Goal: Book appointment/travel/reservation

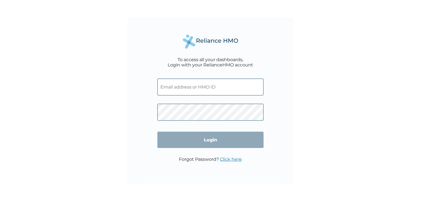
click at [200, 89] on input "text" at bounding box center [210, 87] width 106 height 17
click at [221, 89] on input "text" at bounding box center [210, 87] width 106 height 17
paste input "GCI/10020/A"
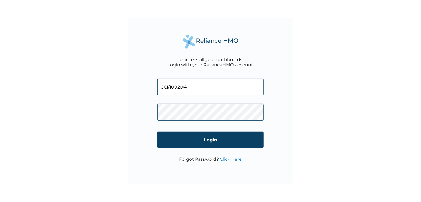
type input "GCI/10020/A"
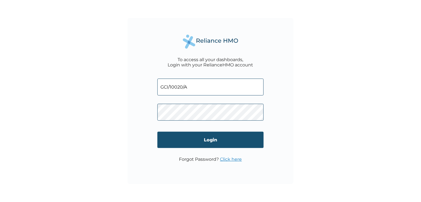
click at [204, 141] on input "Login" at bounding box center [210, 140] width 106 height 16
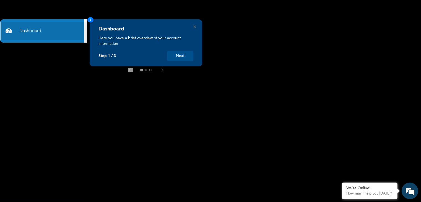
click at [183, 58] on button "Next" at bounding box center [180, 56] width 26 height 10
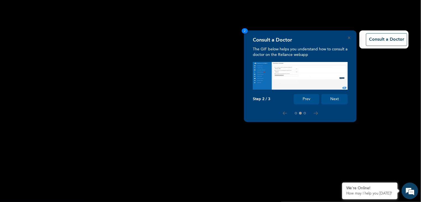
click at [335, 99] on button "Next" at bounding box center [335, 99] width 26 height 10
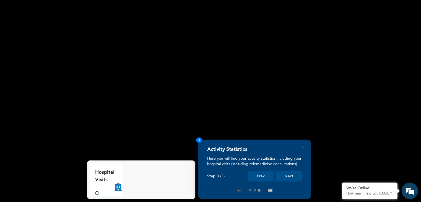
click at [290, 176] on button "Next" at bounding box center [289, 176] width 26 height 10
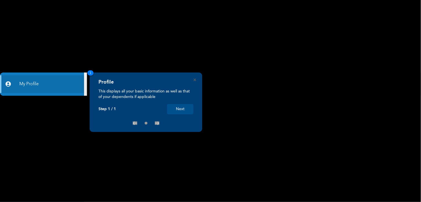
click at [182, 109] on button "Next" at bounding box center [180, 109] width 26 height 10
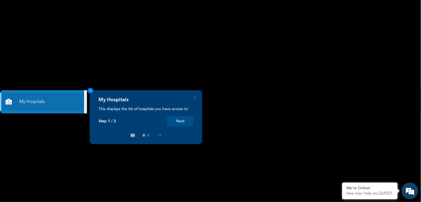
drag, startPoint x: 97, startPoint y: 0, endPoint x: 247, endPoint y: 58, distance: 160.3
click at [247, 58] on rect at bounding box center [210, 101] width 421 height 202
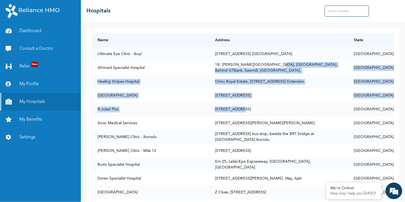
drag, startPoint x: 264, startPoint y: 73, endPoint x: 237, endPoint y: 103, distance: 40.9
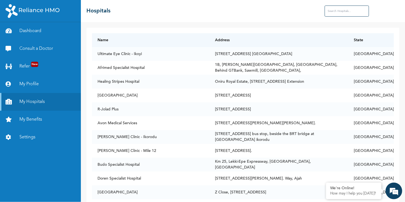
click at [181, 12] on div "☰ Hospitals" at bounding box center [243, 11] width 324 height 22
click at [356, 12] on input "text" at bounding box center [346, 11] width 44 height 11
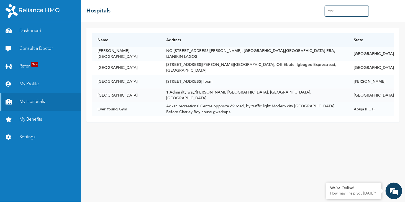
click at [125, 94] on td "[GEOGRAPHIC_DATA]" at bounding box center [126, 96] width 69 height 14
click at [196, 94] on td "1 Admiralty way/[PERSON_NAME][GEOGRAPHIC_DATA], [GEOGRAPHIC_DATA], [GEOGRAPHIC_…" at bounding box center [254, 96] width 187 height 14
click at [379, 95] on td "[GEOGRAPHIC_DATA]" at bounding box center [371, 96] width 46 height 14
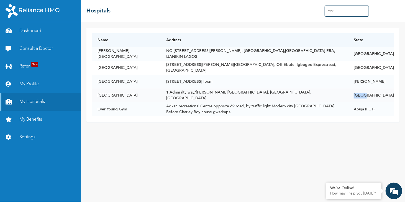
click at [379, 95] on td "[GEOGRAPHIC_DATA]" at bounding box center [371, 96] width 46 height 14
click at [339, 12] on input "ever" at bounding box center [346, 11] width 44 height 11
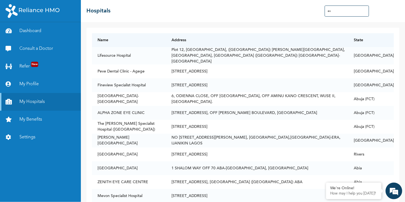
type input "e"
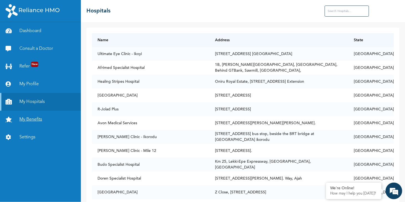
click at [38, 121] on link "My Benefits" at bounding box center [40, 120] width 81 height 18
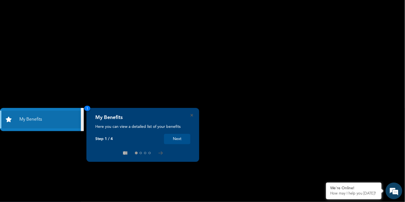
click at [183, 140] on button "Next" at bounding box center [177, 139] width 26 height 10
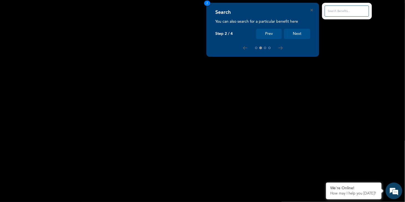
click at [300, 35] on button "Next" at bounding box center [297, 34] width 26 height 10
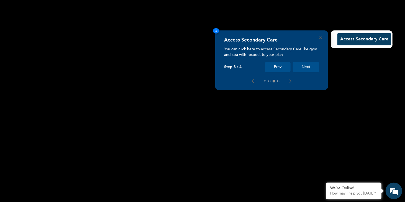
click at [309, 68] on button "Next" at bounding box center [306, 67] width 26 height 10
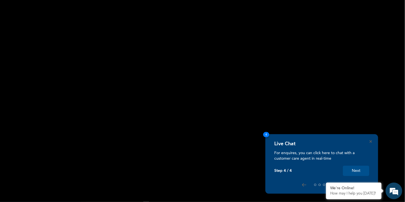
click at [360, 172] on button "Next" at bounding box center [356, 171] width 26 height 10
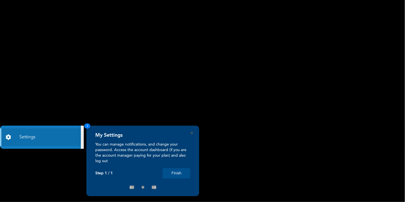
click at [174, 176] on button "Finish" at bounding box center [176, 173] width 28 height 10
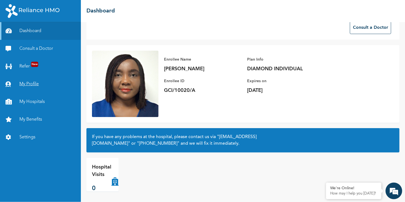
click at [29, 86] on link "My Profile" at bounding box center [40, 84] width 81 height 18
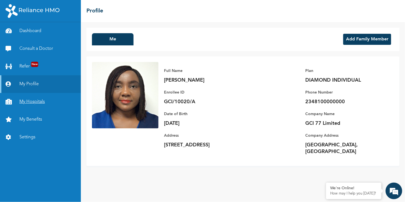
click at [36, 103] on link "My Hospitals" at bounding box center [40, 102] width 81 height 18
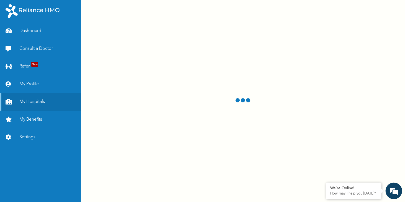
click at [34, 120] on link "My Benefits" at bounding box center [40, 120] width 81 height 18
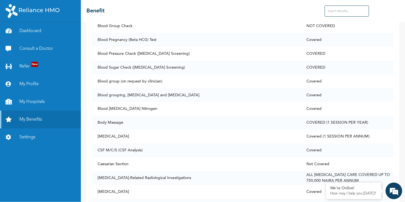
scroll to position [436, 0]
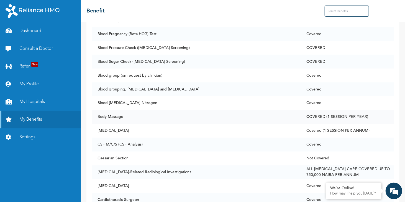
click at [159, 117] on td "Body Massage" at bounding box center [196, 117] width 209 height 14
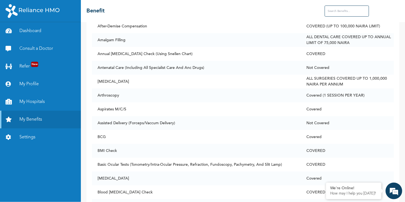
scroll to position [203, 0]
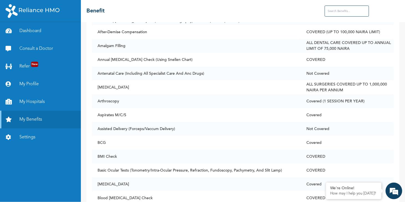
click at [345, 15] on input "text" at bounding box center [346, 11] width 44 height 11
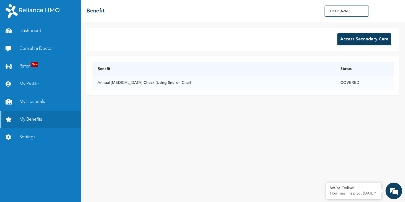
scroll to position [0, 0]
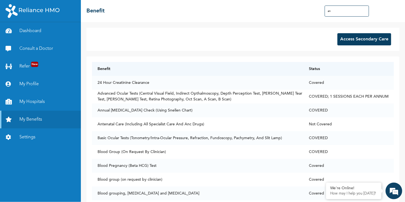
type input "a"
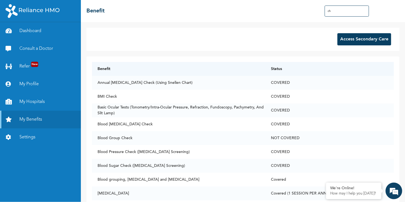
type input "c"
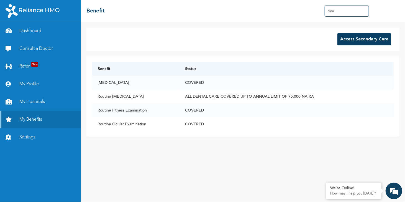
type input "exam"
click at [26, 136] on link "Settings" at bounding box center [40, 137] width 81 height 18
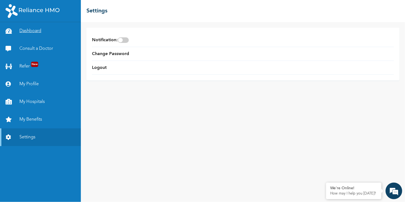
click at [36, 30] on link "Dashboard" at bounding box center [40, 31] width 81 height 18
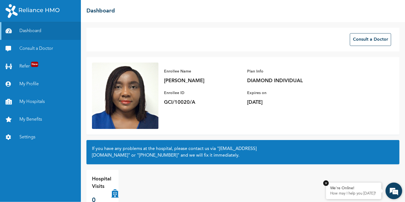
click at [355, 190] on div "We're Online!" at bounding box center [353, 188] width 47 height 5
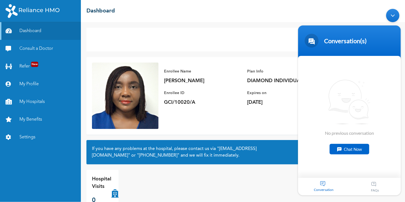
click at [352, 150] on div "Chat Now" at bounding box center [349, 149] width 40 height 11
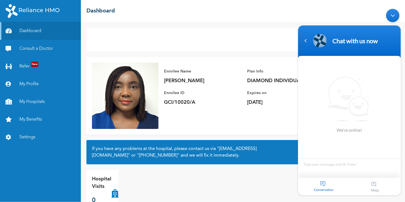
click at [326, 169] on textarea "Type your message and hit 'Enter'" at bounding box center [349, 167] width 103 height 19
type textarea "hello"
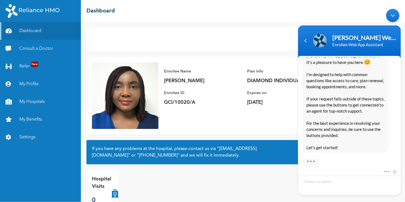
scroll to position [121, 0]
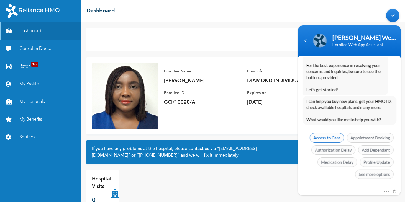
click at [332, 137] on span "Access to Care" at bounding box center [326, 137] width 34 height 9
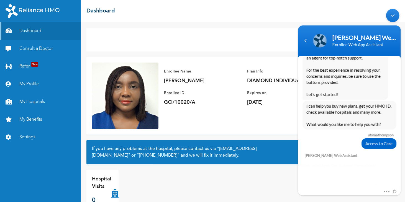
scroll to position [137, 0]
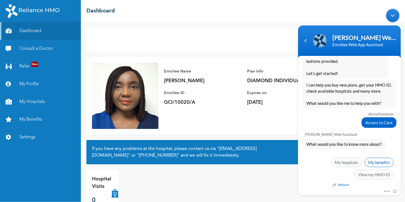
click at [386, 162] on span "My benefits" at bounding box center [378, 161] width 29 height 9
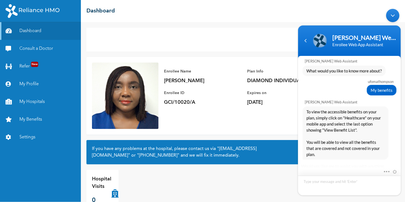
scroll to position [240, 0]
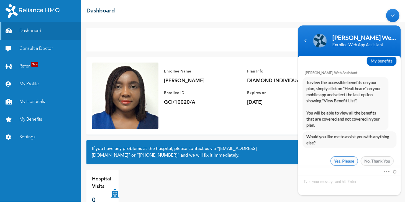
click at [343, 156] on span "Yes, Please" at bounding box center [343, 160] width 27 height 9
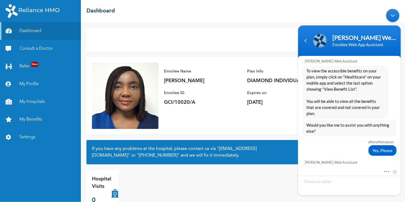
scroll to position [297, 0]
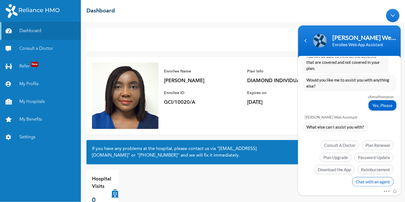
click at [375, 177] on span "Chat with an agent" at bounding box center [373, 181] width 42 height 9
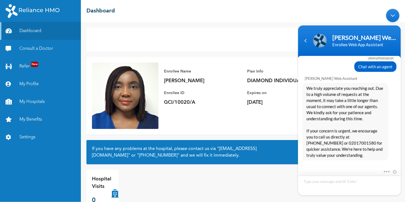
scroll to position [405, 0]
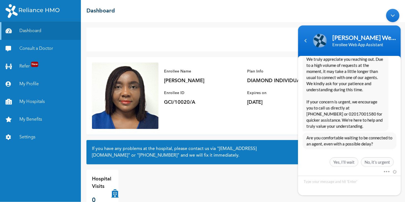
drag, startPoint x: 402, startPoint y: 120, endPoint x: 403, endPoint y: 104, distance: 15.8
click html "[PERSON_NAME] Web Assistant Enrollee Web App Assistant ufomathompson hello [PER…"
click at [337, 157] on span "Yes, I’ll wait" at bounding box center [343, 161] width 29 height 9
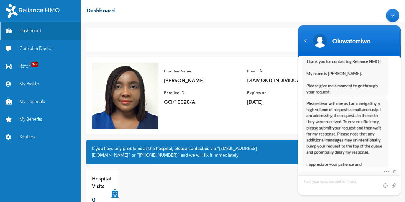
scroll to position [650, 0]
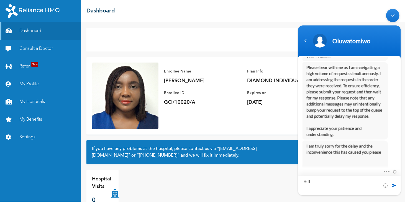
type textarea "Hello"
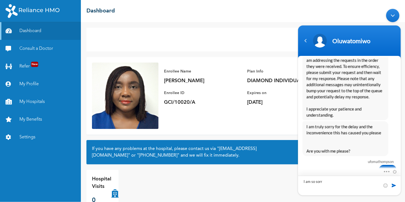
type textarea "I am so sorry"
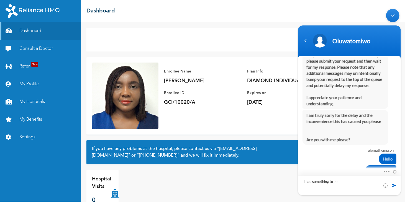
type textarea "I had something to sort"
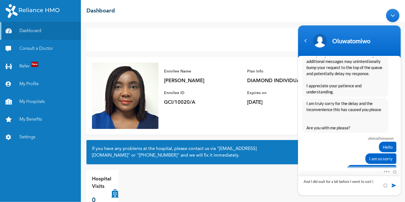
type textarea "And I did wait for a bit before I went to sort it"
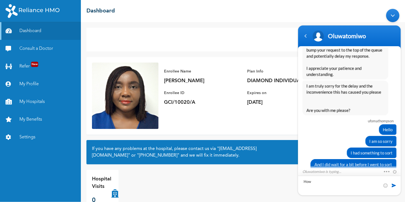
scroll to position [720, 0]
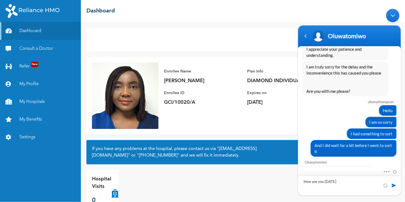
type textarea "How are you [DATE]?"
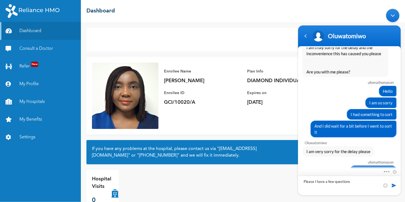
type textarea "Please, I have a few questions"
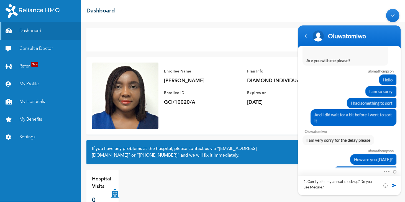
click at [330, 187] on textarea "1. Can I go for my annual check-up? Do you use Mecure?" at bounding box center [349, 185] width 103 height 20
type textarea "1. Can I go for my annual check-up? Do you use Mecure? What and what am I entit…"
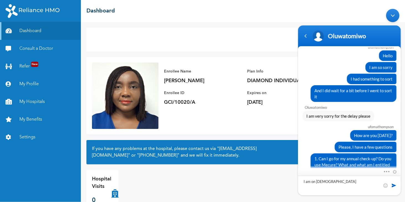
type textarea "I am on Diamond"
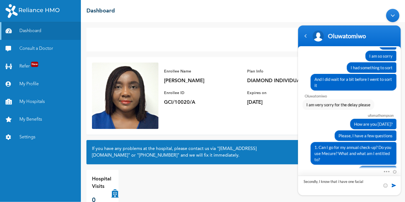
click at [372, 184] on textarea "Secondly, I know that i have one facial" at bounding box center [349, 185] width 103 height 20
click at [329, 187] on textarea "Secondly, I know that i have one facial and one massage." at bounding box center [349, 185] width 103 height 20
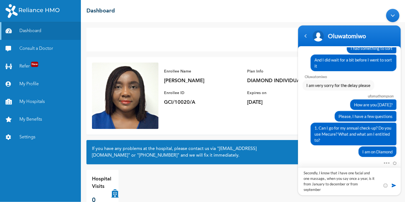
scroll to position [0, 0]
click at [370, 184] on textarea "Secondly, I know that i have one facial and one massage., when you say once a y…" at bounding box center [349, 181] width 103 height 28
click at [344, 185] on textarea "Secondly, I know that i have one facial and one massage., when you say once a y…" at bounding box center [349, 181] width 103 height 28
type textarea "Secondly, I know that i have one facial and one massage., when you say once a y…"
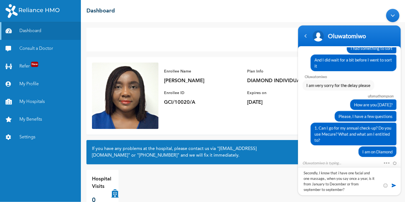
click at [334, 190] on textarea "Secondly, I know that i have one facial and one massage., when you say once a y…" at bounding box center [349, 181] width 103 height 28
click at [338, 191] on textarea "Secondly, I know that i have one facial and one massage., when you say once a y…" at bounding box center [349, 181] width 103 height 28
click at [336, 192] on textarea "Secondly, I know that i have one facial and one massage., when you say once a y…" at bounding box center [349, 181] width 103 height 28
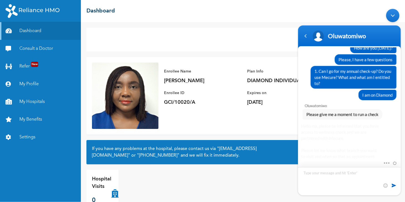
scroll to position [891, 0]
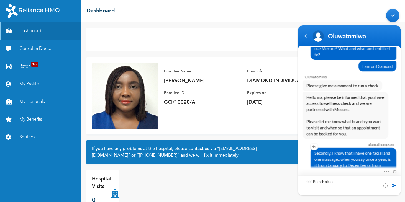
type textarea "Lekki Branch please"
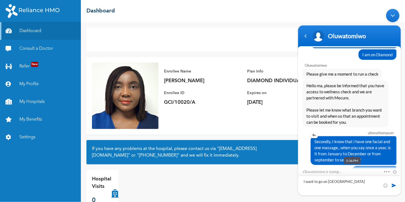
type textarea "I want to go [DATE]"
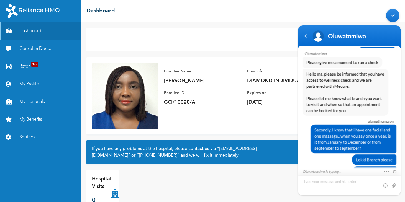
scroll to position [1012, 0]
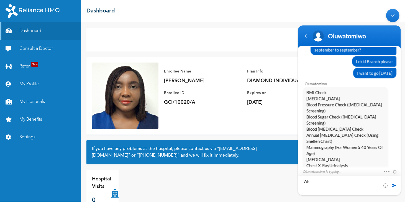
type textarea "W"
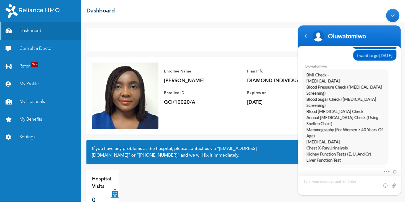
scroll to position [1042, 0]
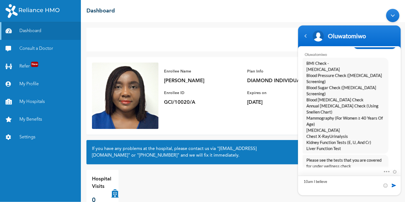
type textarea "10am I believe"
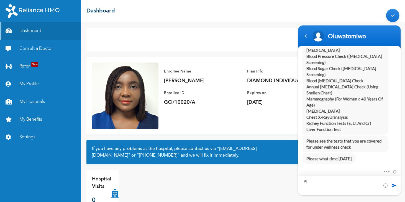
type textarea "P"
type textarea "Thank you"
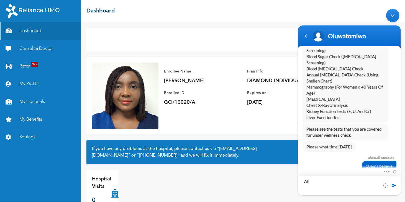
type textarea "W"
type textarea "X"
type textarea "Can you answer my other questions please"
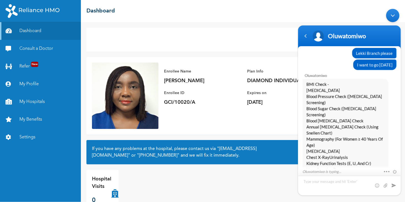
scroll to position [1021, 0]
click at [392, 161] on div "1" at bounding box center [392, 162] width 10 height 10
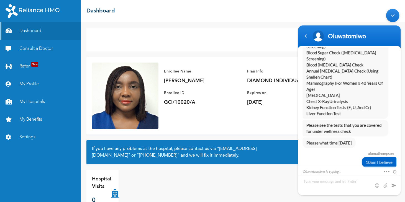
scroll to position [1104, 0]
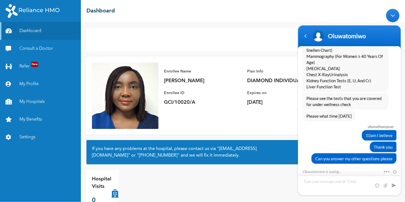
drag, startPoint x: 392, startPoint y: 161, endPoint x: 324, endPoint y: 183, distance: 71.5
click at [324, 183] on textarea "Type your message and hit 'Enter'" at bounding box center [349, 185] width 103 height 20
type textarea "Thank you"
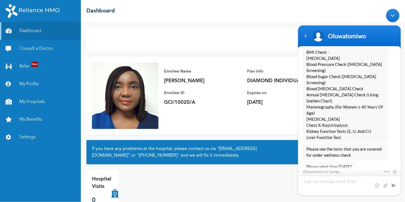
scroll to position [1054, 0]
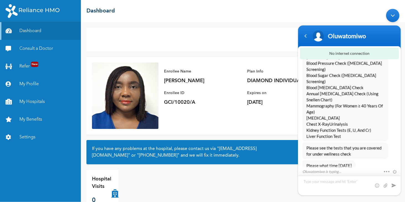
click at [338, 181] on textarea "Type your message and hit 'Enter'" at bounding box center [349, 185] width 103 height 20
type textarea "hello"
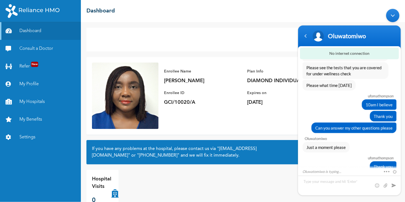
click at [285, 53] on div "Consult a Doctor Enrollee Name [PERSON_NAME] Enrollee ID GCI/10020/A Plan Info …" at bounding box center [243, 112] width 324 height 180
click at [286, 118] on div "Enrollee Name [PERSON_NAME] Enrollee ID GCI/10020/A Plan Info DIAMOND INDIVIDUA…" at bounding box center [242, 95] width 313 height 77
click at [321, 53] on div "Your internet connection is back!" at bounding box center [348, 53] width 99 height 12
click at [325, 182] on textarea "Type your message and hit 'Enter'" at bounding box center [349, 185] width 103 height 20
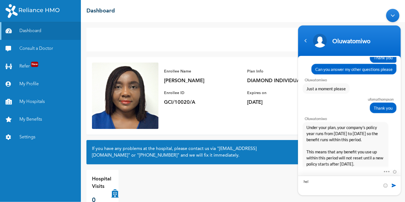
scroll to position [1227, 0]
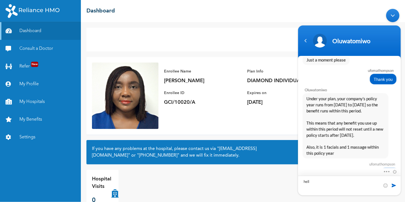
type textarea "hello"
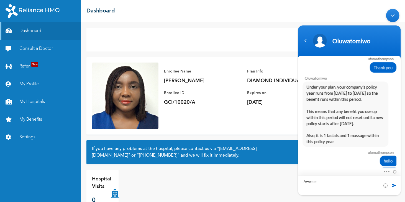
type textarea "Awesome"
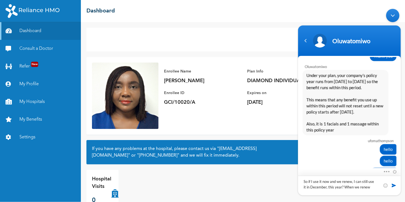
type textarea "So if I use it now and we renew, I can still use it in December, this year? Whe…"
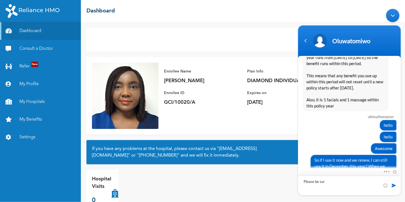
type textarea "Please be sure"
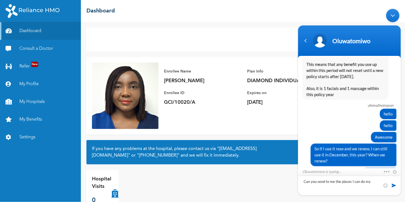
type textarea "Can you send to me the places I can do my"
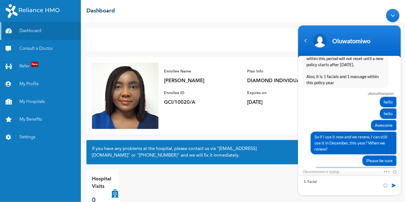
type textarea "1. Facials"
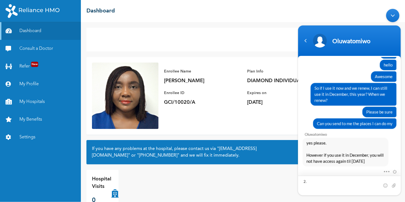
scroll to position [1354, 0]
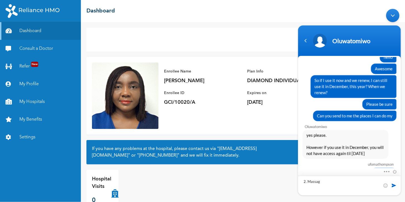
type textarea "2. Massage"
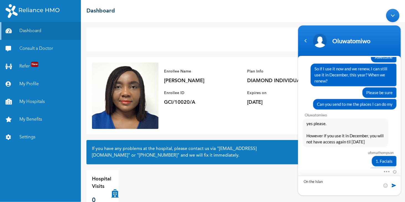
type textarea "On the Island"
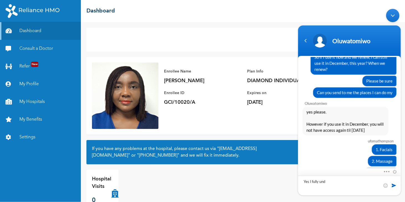
scroll to position [1457, 0]
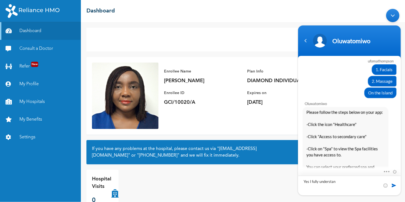
type textarea "Yes I fully understand"
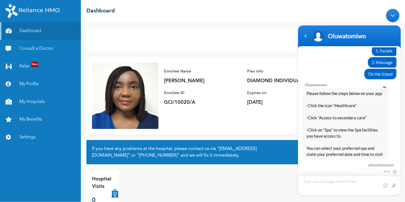
scroll to position [1467, 0]
click at [317, 185] on textarea "Type your message and hit 'Enter'" at bounding box center [349, 185] width 103 height 20
type textarea "Where is the healthcare?"
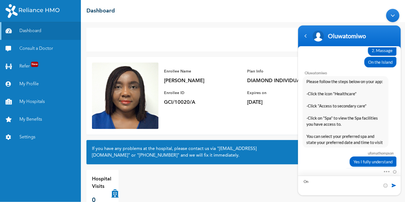
type textarea "O"
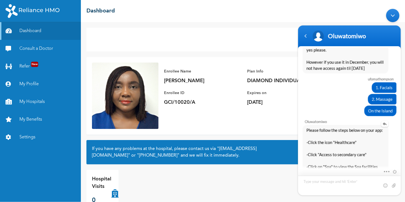
scroll to position [1427, 0]
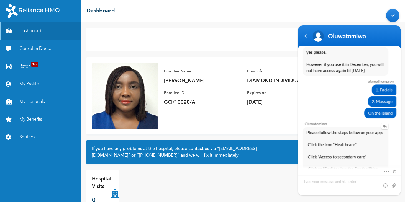
click at [352, 118] on div "Oluwatomiwo Please follow the steps below on your app: -Click the icon "Healthc…" at bounding box center [349, 158] width 103 height 80
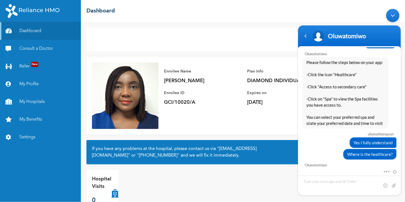
scroll to position [12, 0]
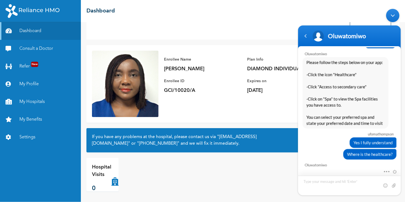
click at [311, 183] on textarea "Type your message and hit 'Enter'" at bounding box center [349, 185] width 103 height 20
type textarea "I can see dashboard, refer, my profile, my hospitals, my benefits, settings"
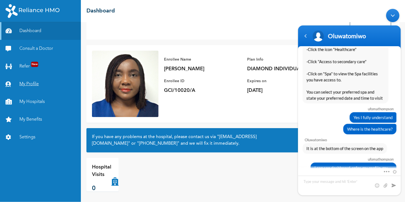
click at [48, 81] on link "My Profile" at bounding box center [40, 84] width 81 height 18
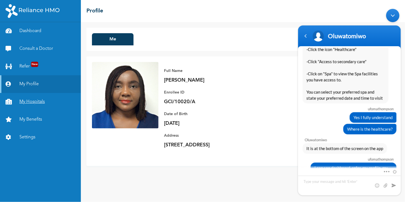
click at [42, 102] on link "My Hospitals" at bounding box center [40, 102] width 81 height 18
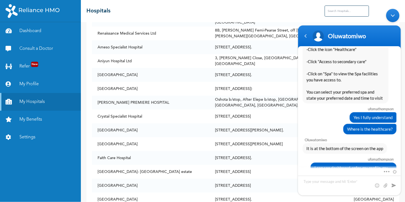
scroll to position [229, 0]
click at [308, 182] on textarea "Type your message and hit 'Enter'" at bounding box center [349, 185] width 103 height 20
type textarea "You have been so kind"
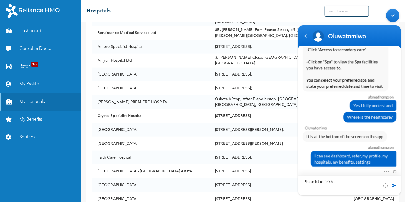
type textarea "Please let us finish up"
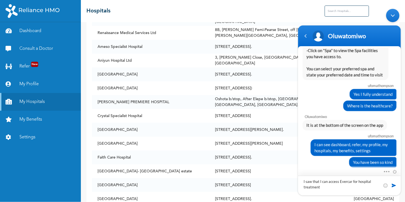
type textarea "I saw that I can access Evercare for hospital treatment"
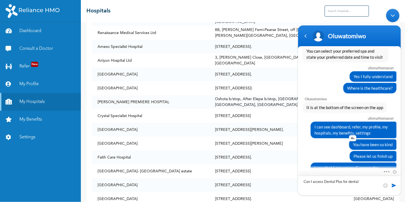
type textarea "Can I access Dental Plus for dental?"
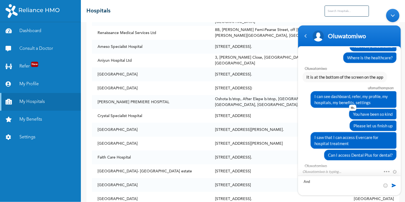
scroll to position [1612, 0]
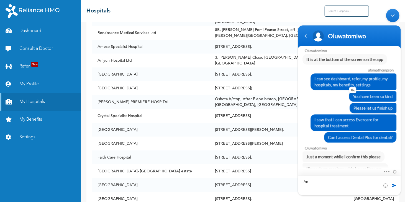
type textarea "A"
type textarea "No, please"
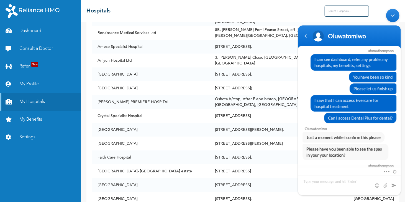
click at [339, 13] on body "Oluwatomiwo ufomathompson hello [PERSON_NAME] Web Assistant Hello [PERSON_NAME]…" at bounding box center [349, 102] width 108 height 192
click at [338, 11] on body "Oluwatomiwo ufomathompson hello [PERSON_NAME] Web Assistant Hello [PERSON_NAME]…" at bounding box center [349, 102] width 108 height 192
click at [348, 11] on body "Oluwatomiwo ufomathompson hello [PERSON_NAME] Web Assistant Hello [PERSON_NAME]…" at bounding box center [349, 102] width 108 height 192
click at [41, 120] on link "My Benefits" at bounding box center [40, 120] width 81 height 18
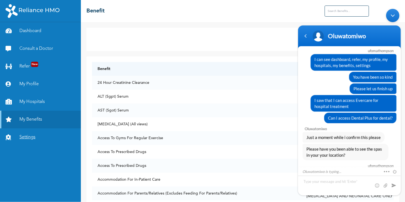
click at [43, 135] on link "Settings" at bounding box center [40, 137] width 81 height 18
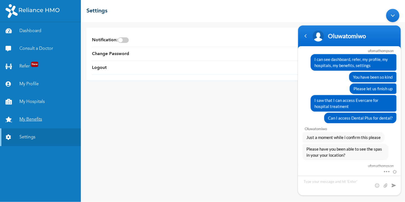
scroll to position [1657, 0]
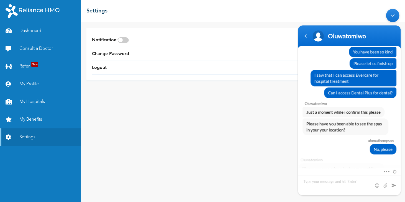
click at [43, 120] on link "My Benefits" at bounding box center [40, 120] width 81 height 18
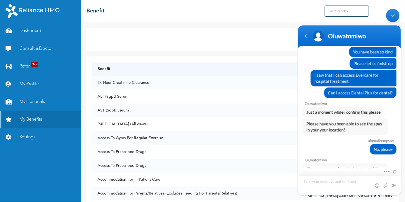
click at [302, 181] on textarea "Type your message and hit 'Enter'" at bounding box center [349, 185] width 103 height 20
type textarea "laptop"
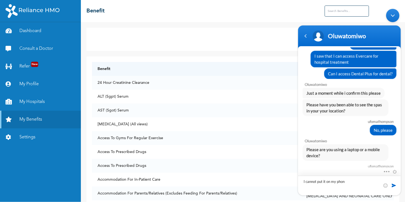
type textarea "I cannot put it on my phone"
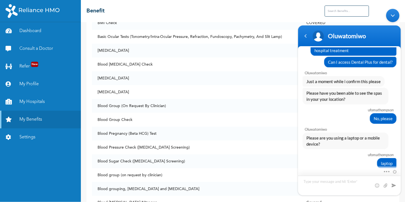
scroll to position [341, 0]
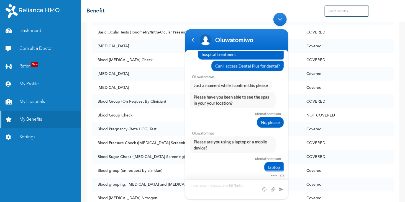
click at [213, 31] on header "Oluwatomiwo" at bounding box center [236, 41] width 103 height 24
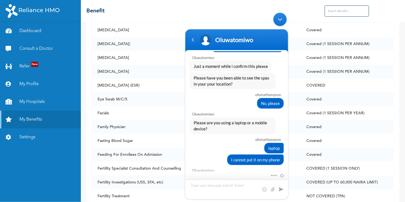
scroll to position [1745, 0]
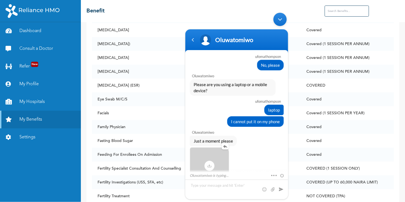
click at [210, 161] on span at bounding box center [209, 166] width 10 height 10
click at [209, 161] on span at bounding box center [209, 166] width 10 height 10
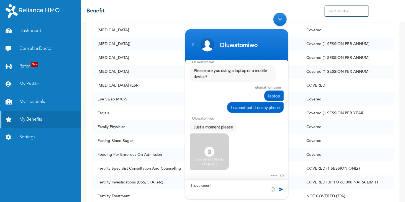
type textarea "I have seen it"
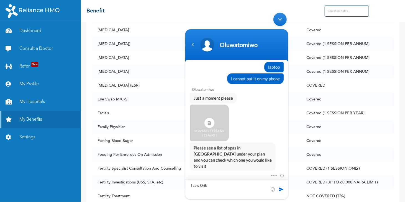
type textarea "I saw [PERSON_NAME]"
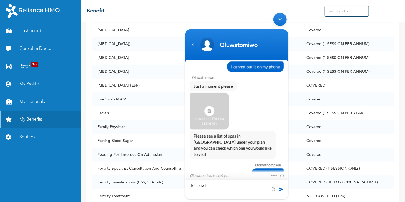
scroll to position [1828, 0]
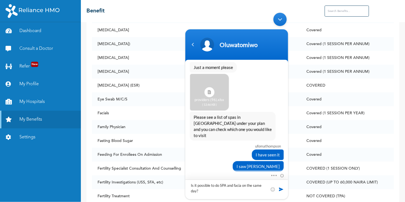
type textarea "Is it possible to do SPA and facial on the same day?"
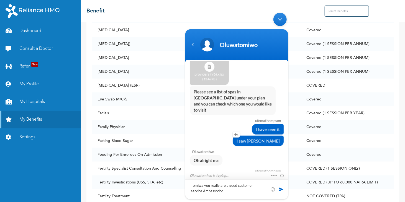
scroll to position [1891, 0]
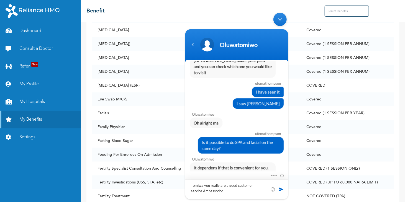
click at [214, 191] on textarea "Tomiwa you really are a good customer service Ambassodor" at bounding box center [236, 189] width 103 height 20
type textarea "Tomiwa, you are a good customer service ambassador"
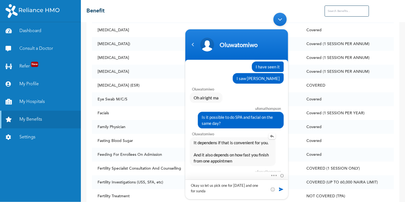
scroll to position [1935, 0]
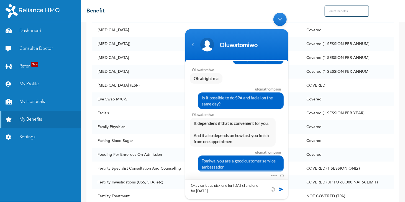
type textarea "Okay, so let us pick one for [DATE] and one for [DATE]"
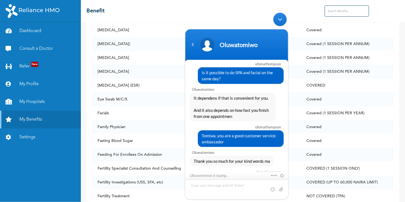
scroll to position [1992, 0]
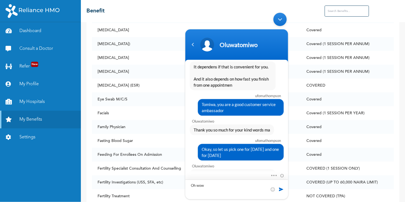
type textarea "Oh wow"
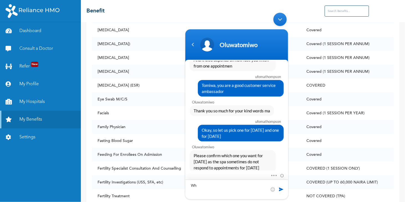
type textarea "Why"
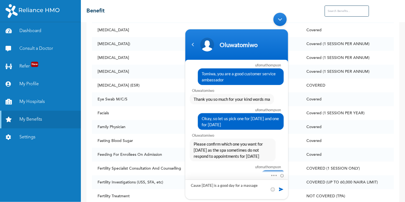
type textarea "Cause [DATE] is a good day for a massage"
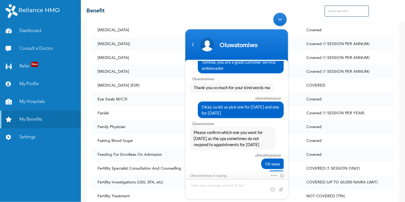
scroll to position [2108, 0]
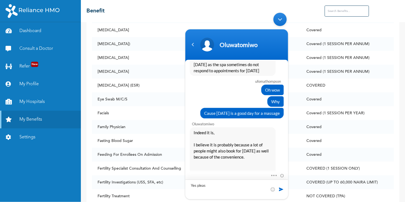
type textarea "Yes please"
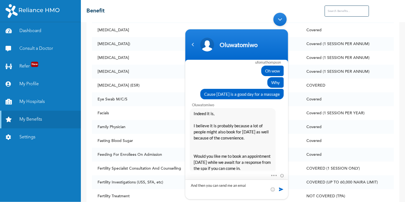
type textarea "And then you can send me an email"
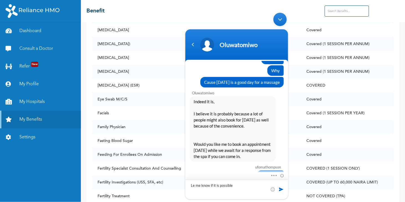
type textarea "Let me know if it is possible"
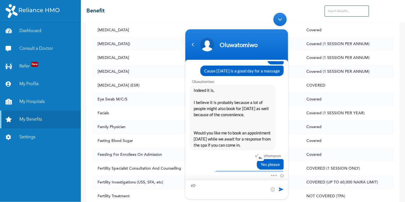
type textarea "s"
type textarea "So far we have"
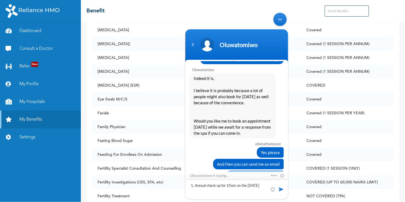
scroll to position [2193, 0]
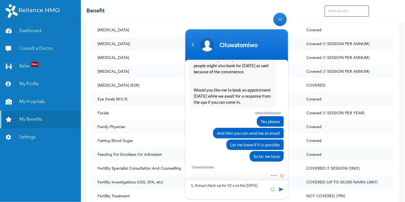
type textarea "1, Annual check-up for 10 am on the [DATE]"
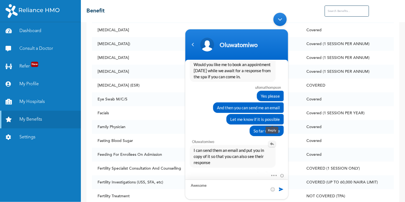
type textarea "Awesome"
click at [274, 141] on em at bounding box center [271, 144] width 7 height 6
click at [281, 191] on span at bounding box center [281, 189] width 6 height 6
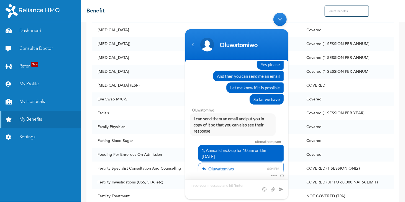
click at [210, 188] on textarea "Type your message and hit 'Enter'" at bounding box center [236, 189] width 103 height 20
type textarea "What of the facial [DATE]?"
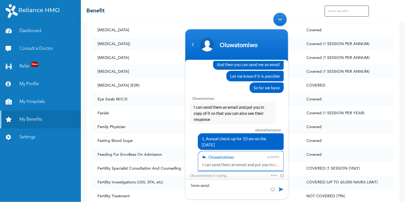
type textarea "Same people"
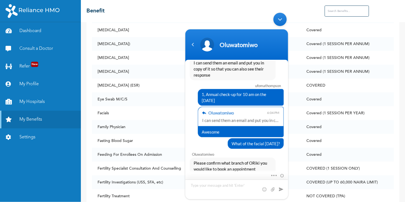
scroll to position [2332, 0]
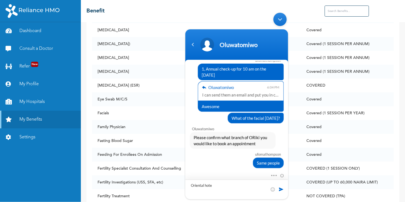
type textarea "Oriental hotel"
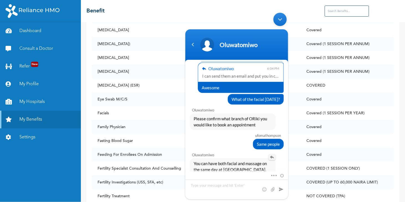
click at [271, 154] on em at bounding box center [271, 157] width 7 height 6
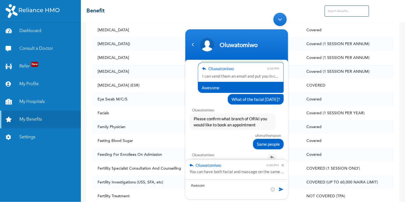
type textarea "Awesome"
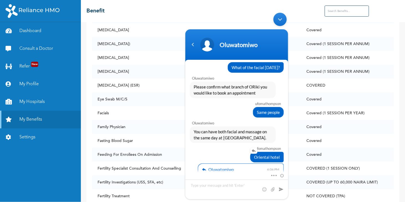
click at [221, 152] on div "Oriental hotel" at bounding box center [236, 157] width 94 height 11
click at [209, 184] on textarea "Type your message and hit 'Enter'" at bounding box center [236, 189] width 103 height 20
type textarea "But I would prefer one [DATE] and one [DATE]"
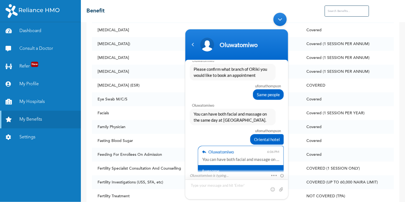
scroll to position [2419, 0]
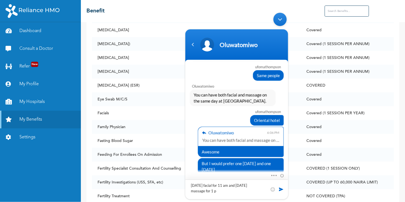
type textarea "[DATE] facial for 11 am and [DATE] massage for 1 pm"
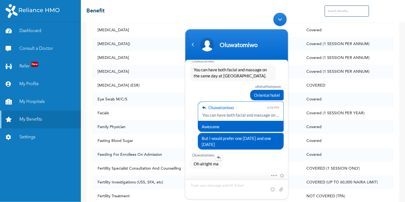
type textarea "O"
type textarea "Please, I would love a confirmation email sent to me so no stress when I get th…"
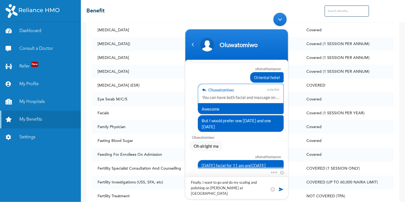
type textarea "Finally, I want to go and do my scaling and polishing [DATE] at [GEOGRAPHIC_DAT…"
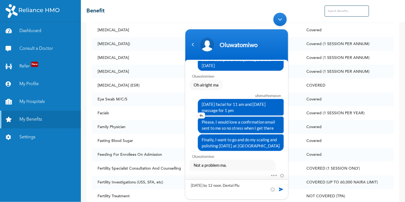
scroll to position [2541, 0]
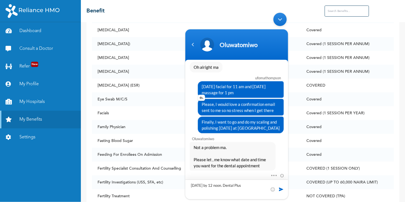
type textarea "[DATE] by 12 noon. Dental Plus"
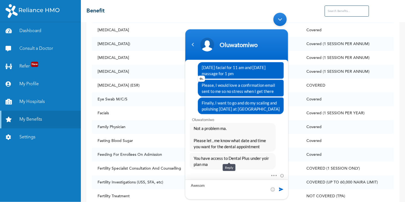
type textarea "Awesome"
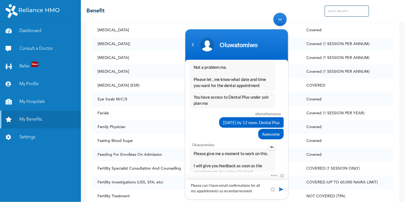
scroll to position [2651, 0]
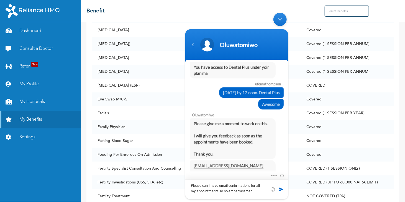
type textarea "Please can I have email confirmations for all my appointments so no embarrassme…"
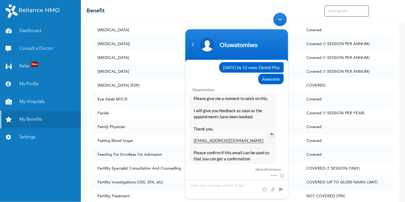
click at [269, 131] on em at bounding box center [271, 134] width 7 height 6
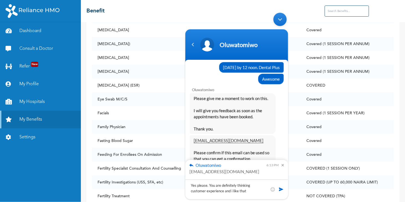
click at [226, 185] on textarea "Yes please. You are definitely thinking customer experience and i like that" at bounding box center [236, 189] width 103 height 20
type textarea "Yes please. You are thinking about customer experience, and I like that"
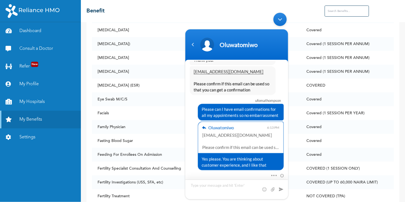
scroll to position [2373, 0]
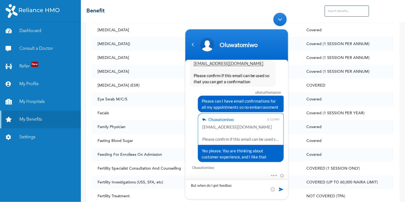
type textarea "But when do I get feedback"
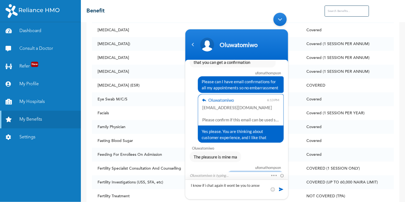
scroll to position [2411, 0]
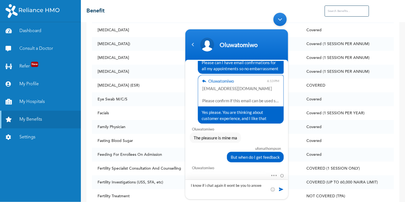
type textarea "I know if i chat again it wont be you to answer"
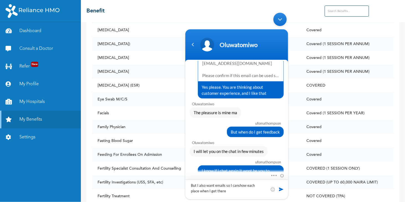
type textarea "But I also want emails so I can show each place when I get there"
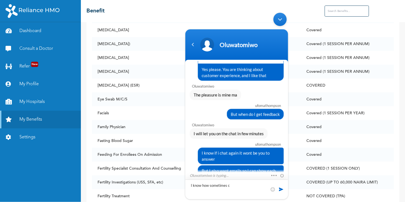
scroll to position [2473, 0]
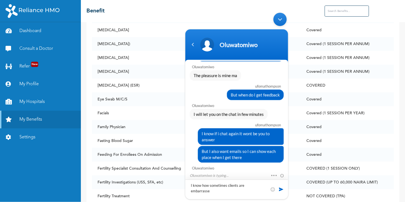
type textarea "I know how sometimes clients are embarrassed"
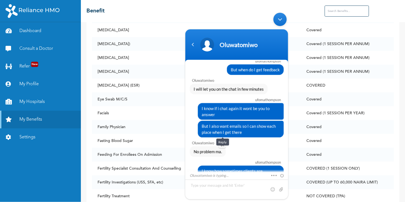
click at [221, 142] on em at bounding box center [221, 145] width 7 height 6
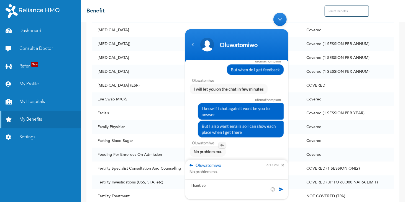
type textarea "Thank you"
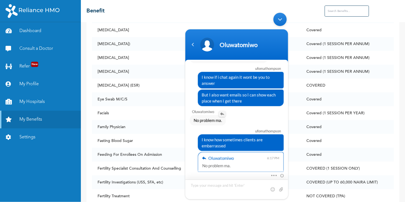
scroll to position [2567, 0]
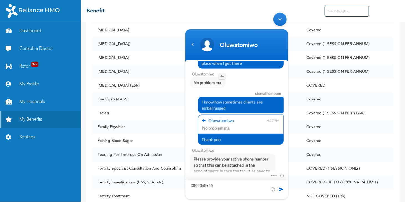
type textarea "08033689454"
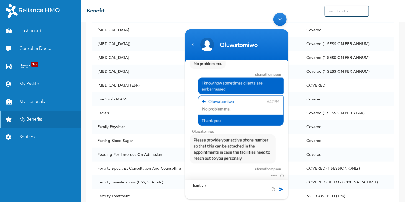
type textarea "Thank you"
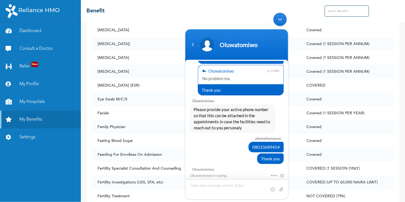
scroll to position [2653, 0]
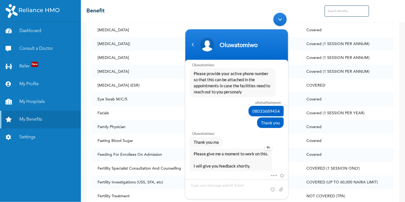
click at [267, 148] on div "Please give me a moment to work on this. I will give you feedback shortly. Than…" at bounding box center [230, 165] width 82 height 35
click at [268, 144] on em at bounding box center [267, 147] width 7 height 6
type textarea "Okay"
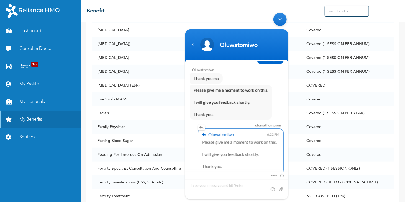
click at [190, 128] on div "Oluwatomiwo 6:22 PM Please give me a moment to work on this. I will give you fe…" at bounding box center [236, 155] width 94 height 55
click at [201, 187] on textarea "Type your message and hit 'Enter'" at bounding box center [236, 189] width 103 height 20
click at [226, 175] on span "Okay" at bounding box center [240, 178] width 78 height 6
click at [215, 186] on textarea "Type your message and hit 'Enter'" at bounding box center [236, 189] width 103 height 20
type textarea "I will look out for the message"
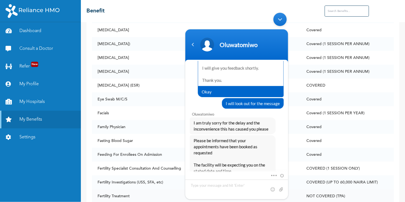
scroll to position [2351, 0]
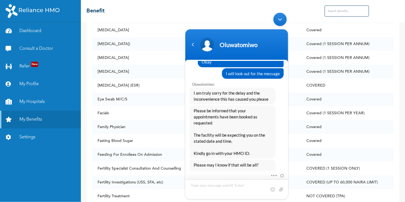
click at [233, 185] on textarea "Type your message and hit 'Enter'" at bounding box center [236, 189] width 103 height 20
type textarea "Hi"
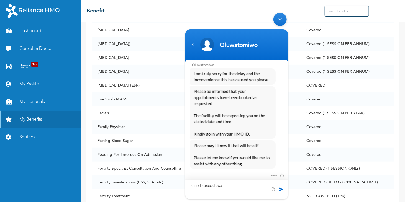
type textarea "sorry I stepped away"
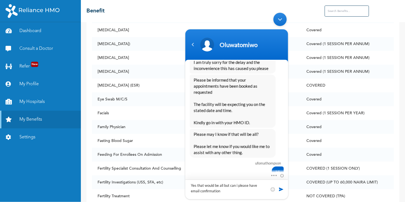
type textarea "Yes that would be all but can i please have email confirmation?"
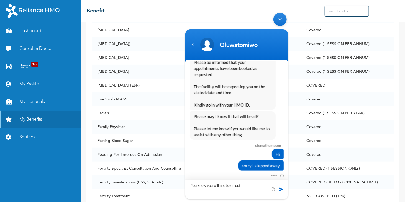
type textarea "You know you will not be on duty"
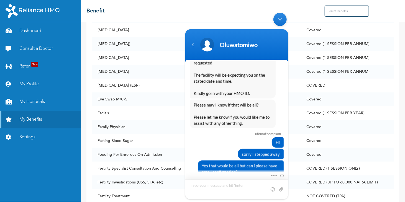
scroll to position [2436, 0]
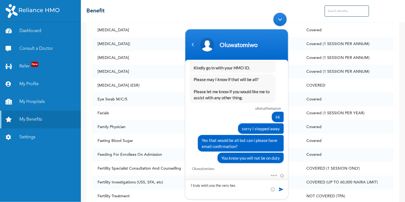
type textarea "I truly wish you the very best"
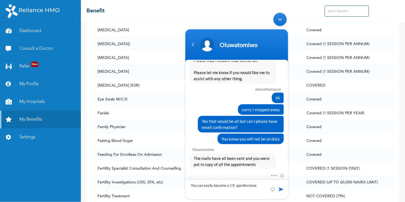
type textarea "You can easily become a CX pprofessional"
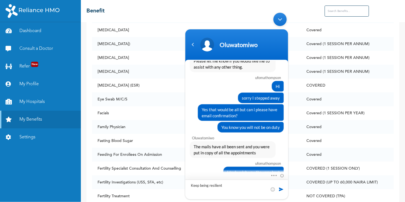
type textarea "Keep being resilient"
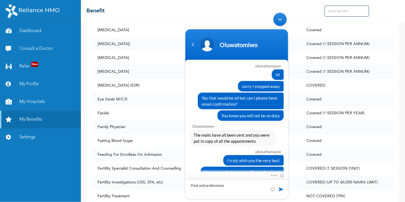
type textarea "Kind and professional"
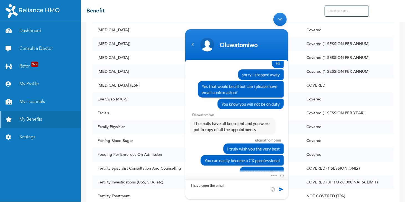
type textarea "I have seen the emails"
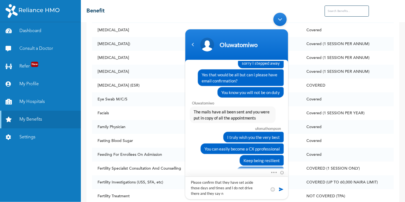
type textarea "Please confirm that they have set aside those days and times and I do not drive…"
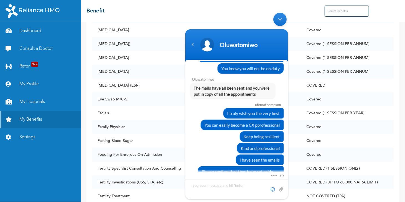
click at [272, 186] on span at bounding box center [273, 189] width 6 height 6
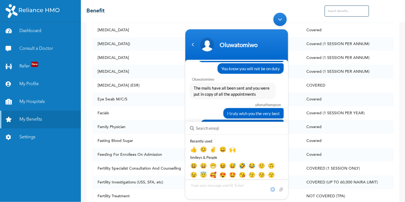
click at [272, 186] on span at bounding box center [273, 189] width 6 height 6
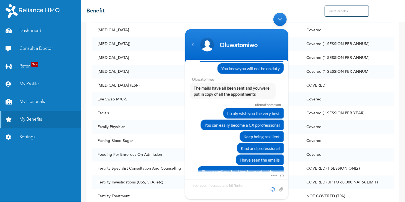
click at [272, 186] on span at bounding box center [273, 189] width 6 height 6
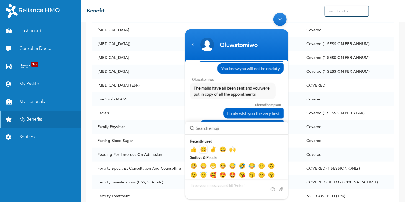
click at [205, 150] on em "😊" at bounding box center [203, 149] width 7 height 7
type textarea "😊"
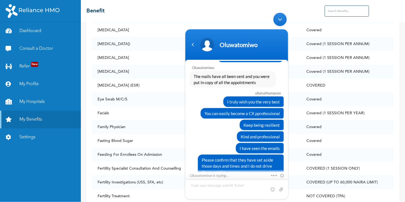
scroll to position [2568, 0]
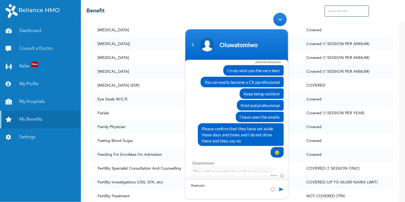
type textarea "Awesome"
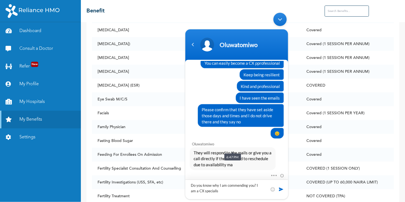
type textarea "Do you know why I am commending you? I am a CX specialist"
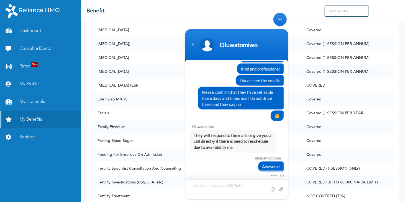
type textarea "I"
type textarea "w"
type textarea "Take care"
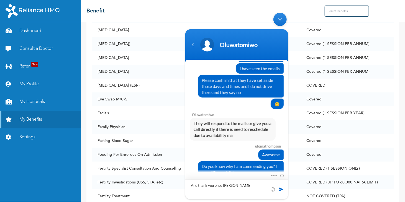
type textarea "And thank you once again"
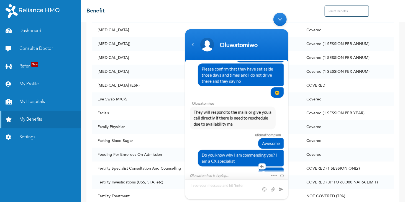
scroll to position [2666, 0]
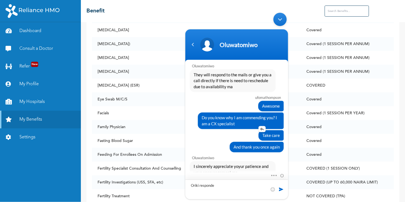
type textarea "[PERSON_NAME] responded"
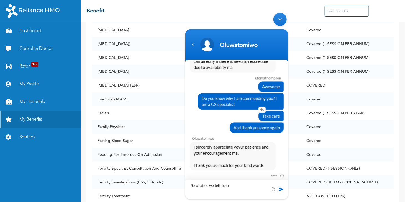
type textarea "So what do we tell them?"
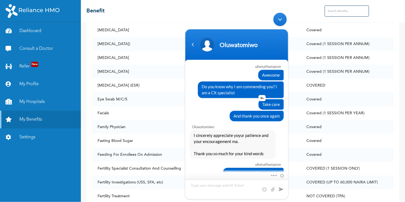
scroll to position [2722, 0]
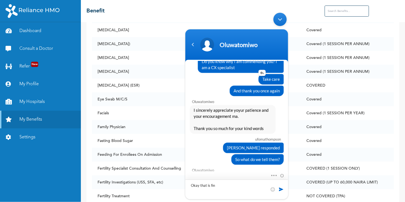
type textarea "Okay that is fine"
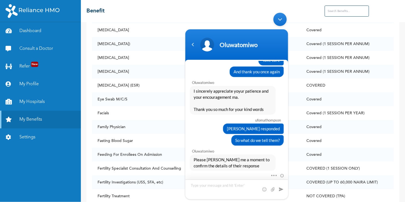
scroll to position [2797, 0]
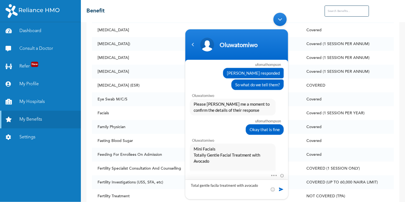
click at [218, 185] on textarea "Total gentle facila treatment with avocado" at bounding box center [236, 189] width 103 height 20
type textarea "Total gentle facial treatment with avocado"
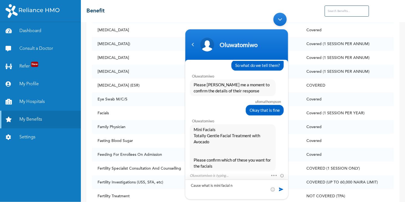
type textarea "Cause what is mini facial na"
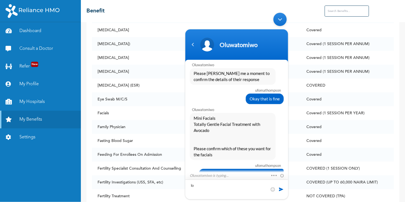
type textarea "lol"
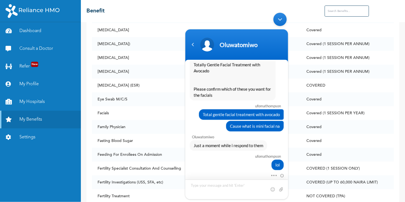
scroll to position [2146, 0]
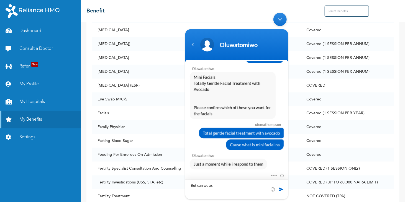
type textarea "But can we ask"
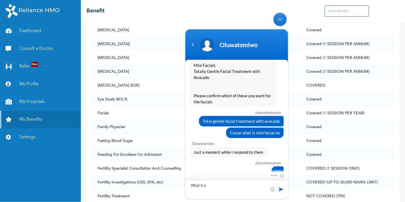
type textarea "What it is?"
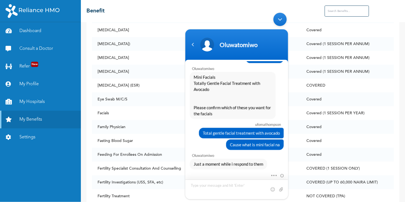
scroll to position [2138, 0]
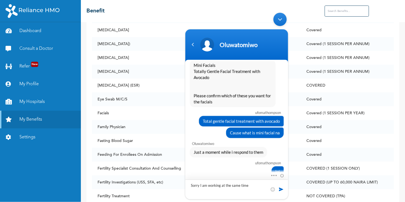
type textarea "Sorry I am working at the same time"
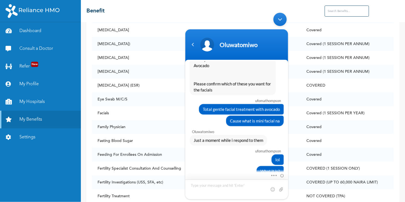
type textarea "T"
type textarea "Chatting with you"
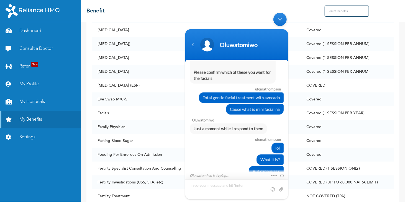
scroll to position [2174, 0]
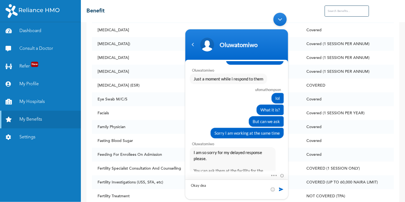
type textarea "Okay dear"
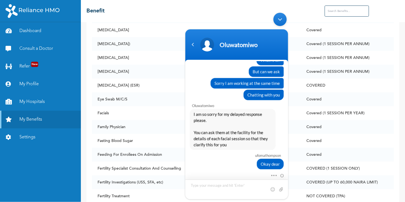
scroll to position [2213, 0]
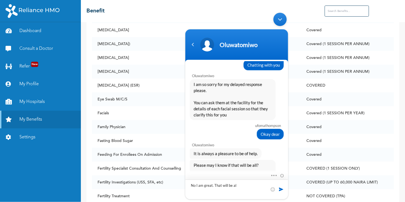
type textarea "No I am great. That will be all"
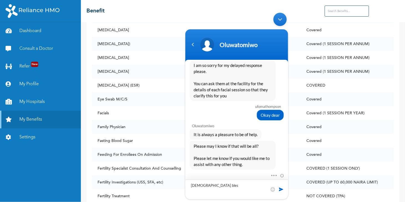
type textarea "[DEMOGRAPHIC_DATA] bless"
